Goal: Task Accomplishment & Management: Complete application form

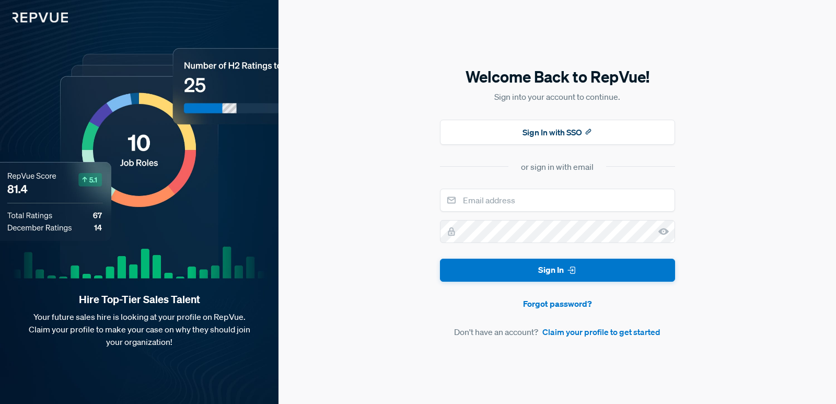
type input "[EMAIL_ADDRESS][DOMAIN_NAME]"
click at [667, 233] on icon at bounding box center [663, 231] width 10 height 10
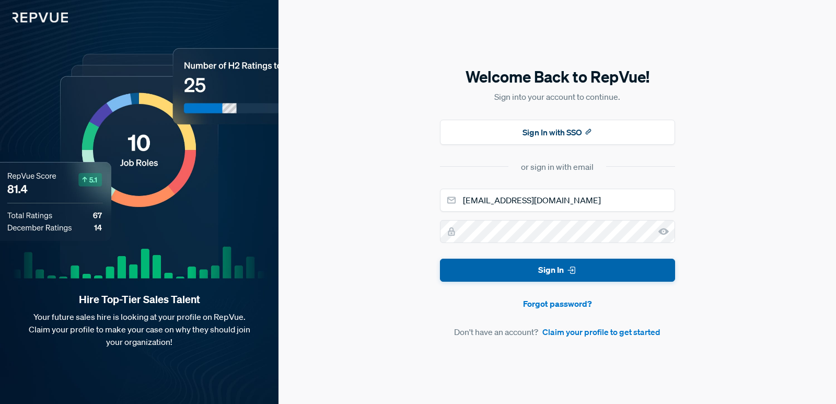
click at [528, 273] on button "Sign In" at bounding box center [557, 271] width 235 height 24
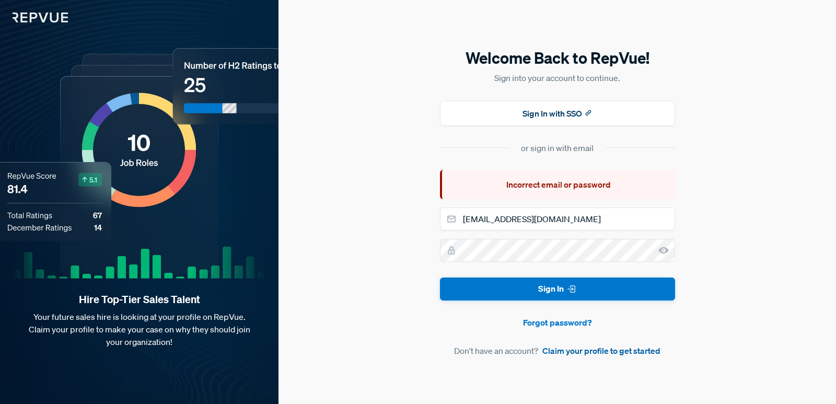
click at [589, 356] on link "Claim your profile to get started" at bounding box center [601, 350] width 118 height 13
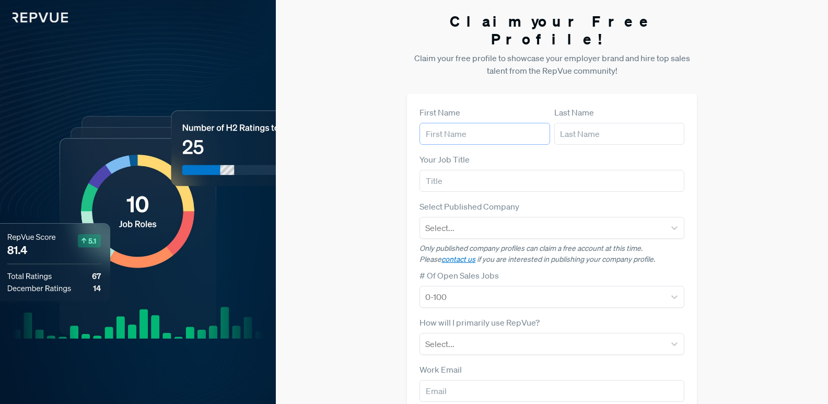
click at [457, 123] on input "text" at bounding box center [485, 134] width 130 height 22
type input "[PERSON_NAME]"
type input "Consultancy"
type input "[PERSON_NAME] Consultancy"
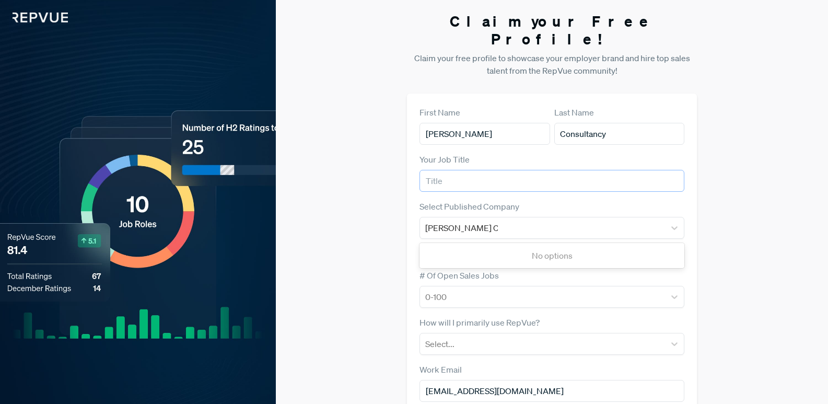
click at [538, 170] on input "text" at bounding box center [552, 181] width 265 height 22
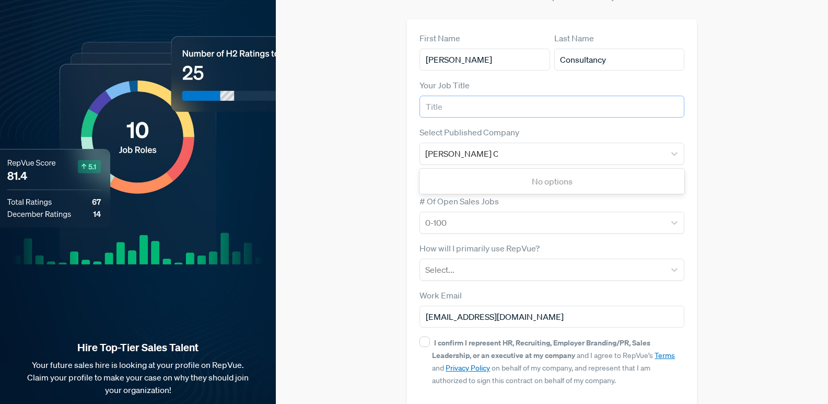
scroll to position [105, 0]
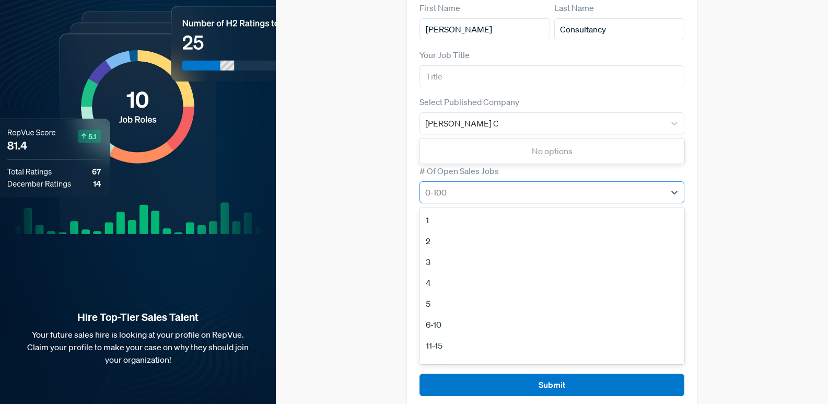
click at [545, 181] on div "0-100" at bounding box center [552, 192] width 265 height 22
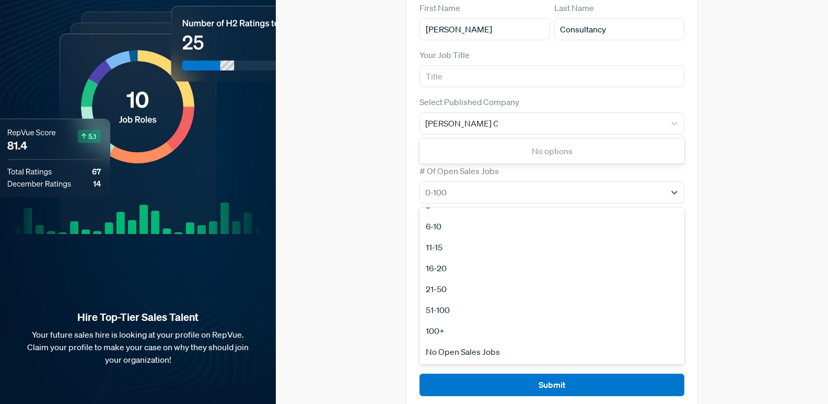
click at [461, 279] on div "21-50" at bounding box center [552, 289] width 265 height 21
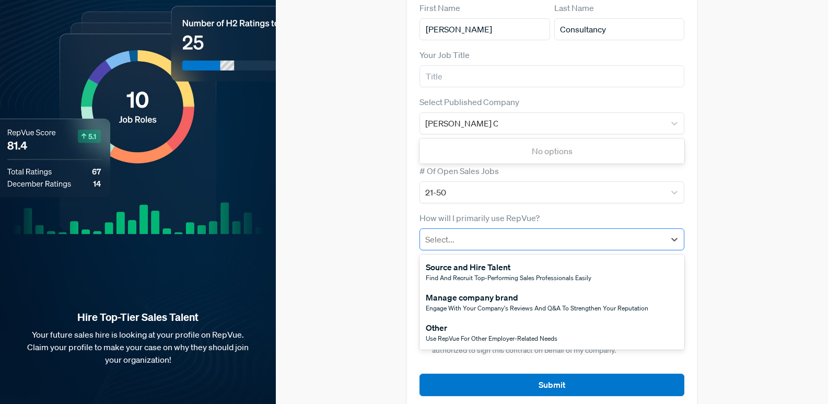
click at [471, 232] on div at bounding box center [542, 239] width 235 height 15
click at [481, 261] on div "Source and Hire Talent" at bounding box center [509, 267] width 166 height 13
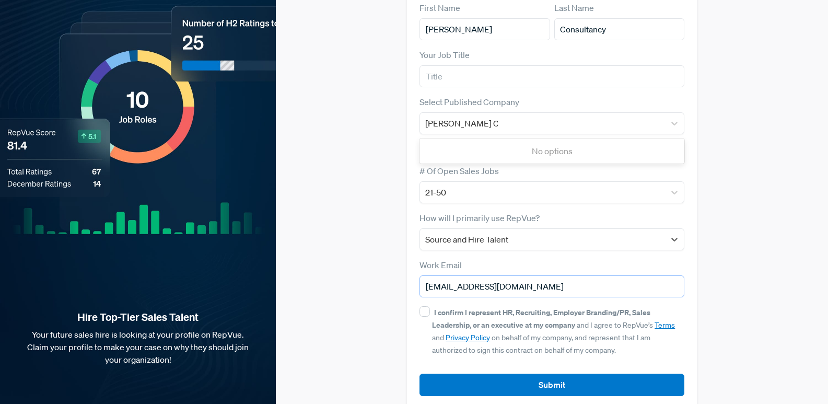
click at [573, 275] on input "[EMAIL_ADDRESS][DOMAIN_NAME]" at bounding box center [552, 286] width 265 height 22
type input "[EMAIL_ADDRESS][DOMAIN_NAME]"
click at [536, 275] on input "[EMAIL_ADDRESS][DOMAIN_NAME]" at bounding box center [552, 286] width 265 height 22
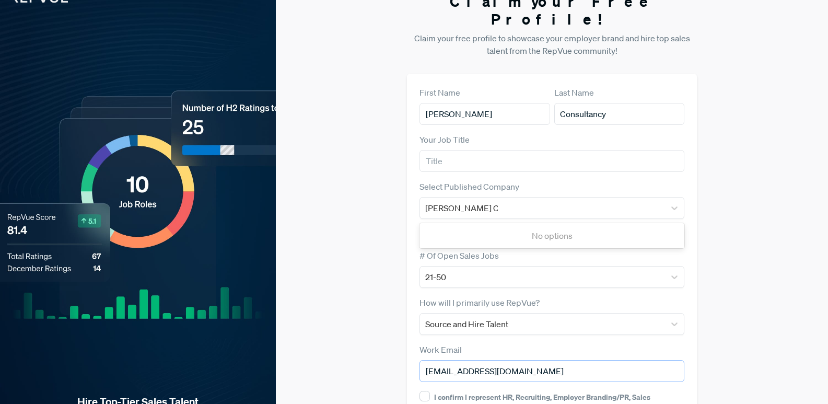
scroll to position [0, 0]
